Goal: Check status: Check status

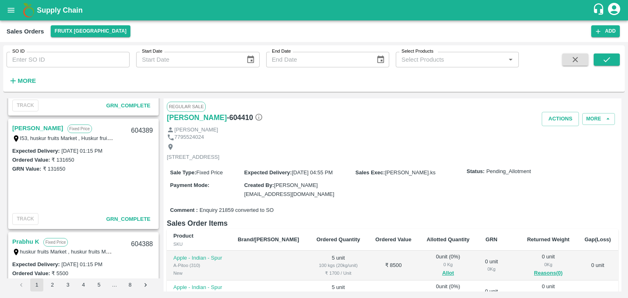
scroll to position [548, 0]
